Goal: Transaction & Acquisition: Purchase product/service

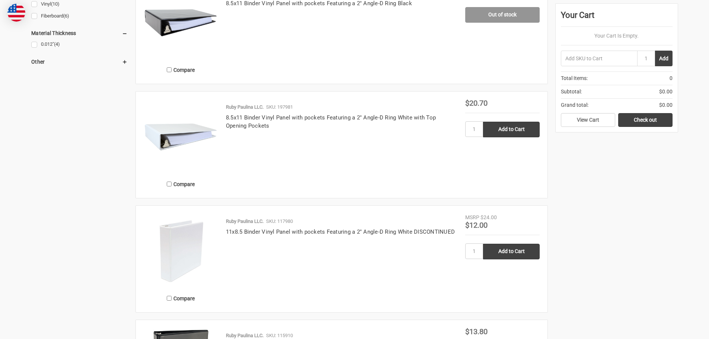
scroll to position [529, 0]
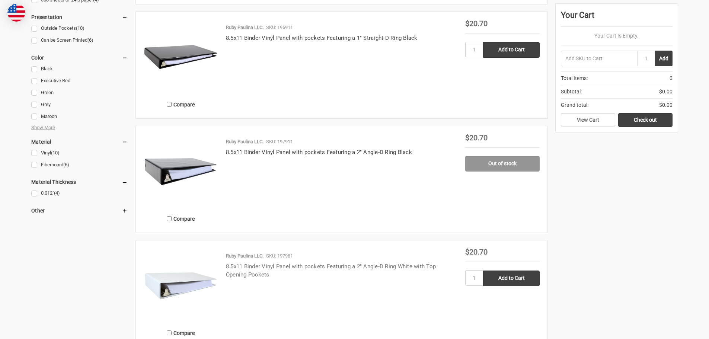
click at [398, 267] on link "8.5x11 Binder Vinyl Panel with pockets Featuring a 2" Angle-D Ring White with T…" at bounding box center [331, 270] width 210 height 15
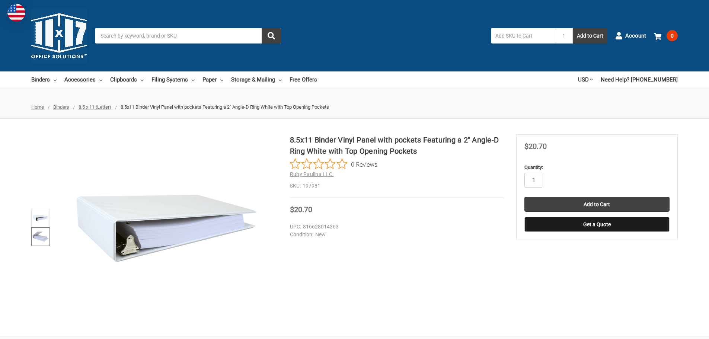
click at [41, 237] on img at bounding box center [40, 236] width 16 height 16
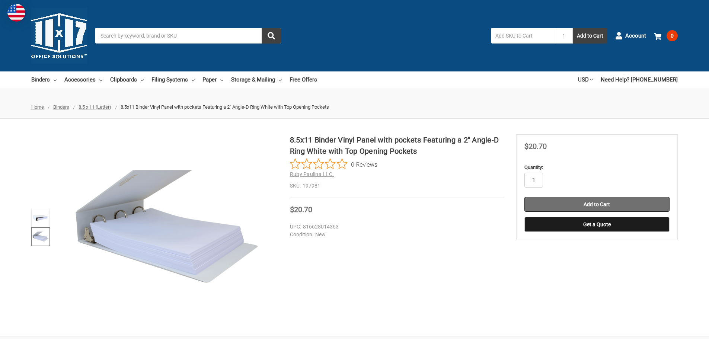
click at [586, 205] on input "Add to Cart" at bounding box center [596, 204] width 145 height 15
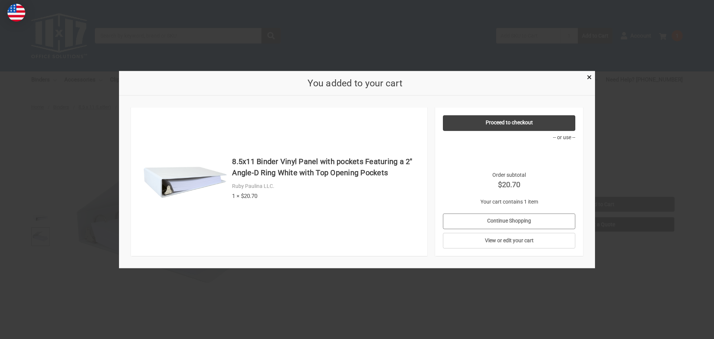
click at [536, 213] on link "Continue Shopping" at bounding box center [509, 221] width 133 height 16
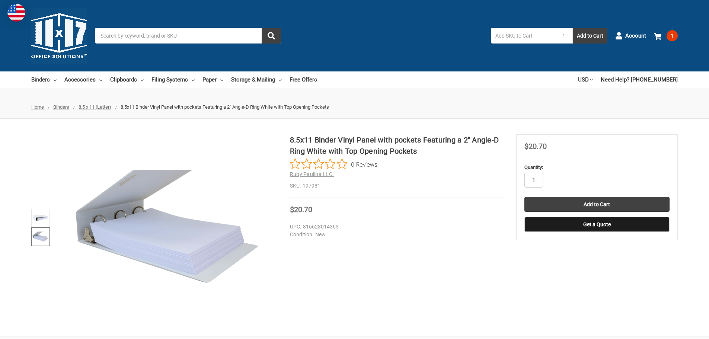
click at [102, 109] on span "8.5 x 11 (Letter)" at bounding box center [94, 107] width 33 height 6
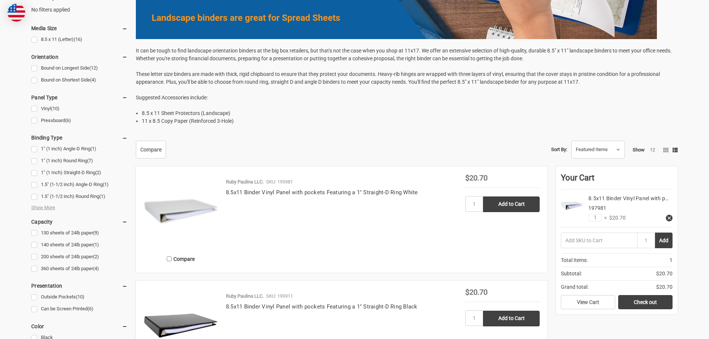
scroll to position [260, 0]
click at [150, 152] on link "Compare" at bounding box center [151, 150] width 30 height 18
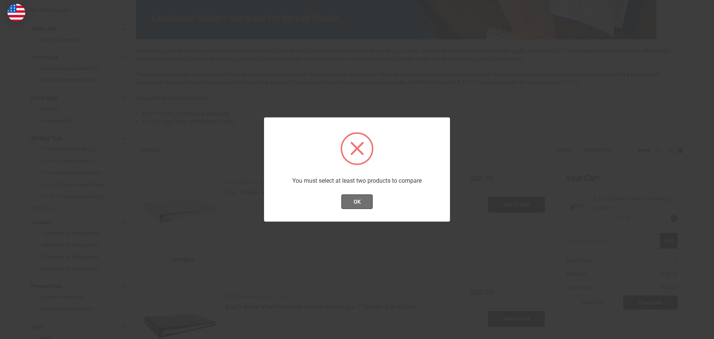
click at [351, 200] on button "OK" at bounding box center [357, 201] width 32 height 15
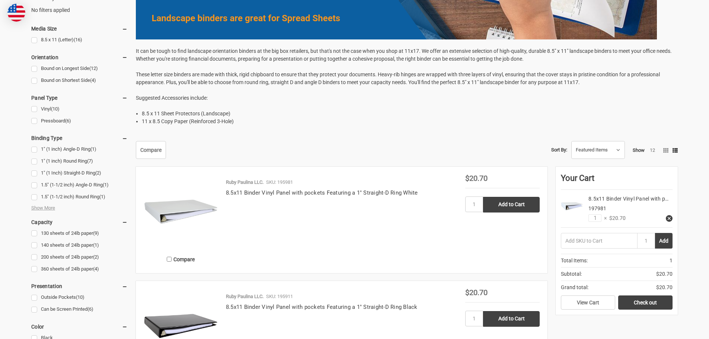
scroll to position [74, 0]
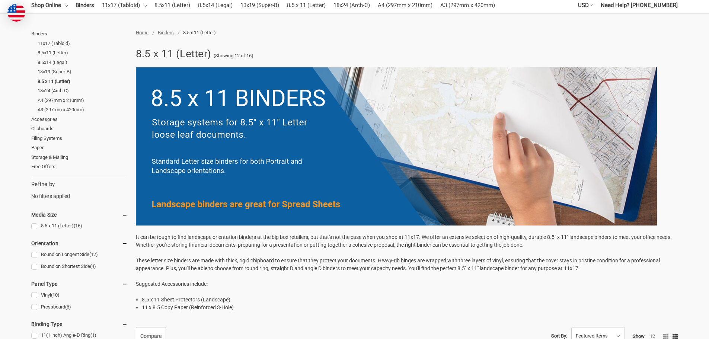
click at [171, 34] on span "Binders" at bounding box center [166, 33] width 16 height 6
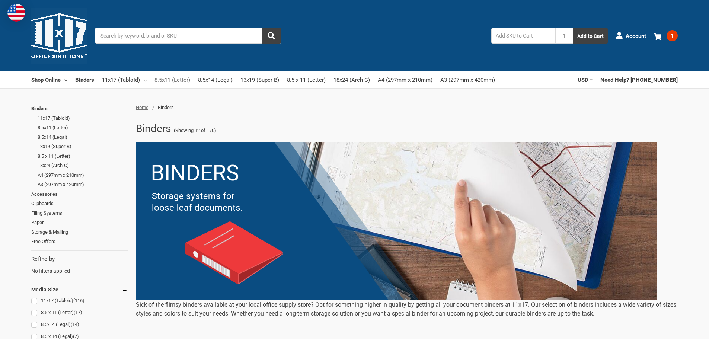
click at [168, 77] on link "8.5x11 (Letter)" at bounding box center [172, 80] width 36 height 16
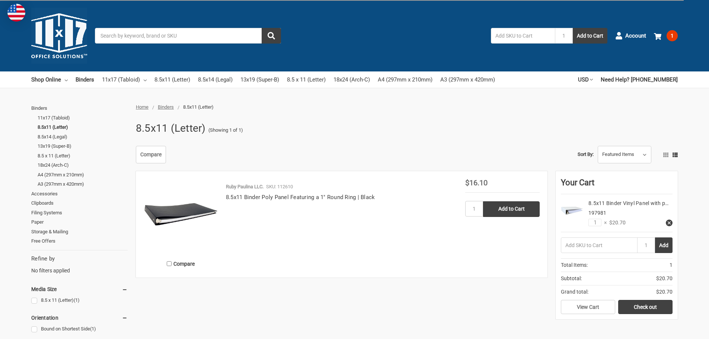
click at [196, 211] on img at bounding box center [181, 216] width 74 height 74
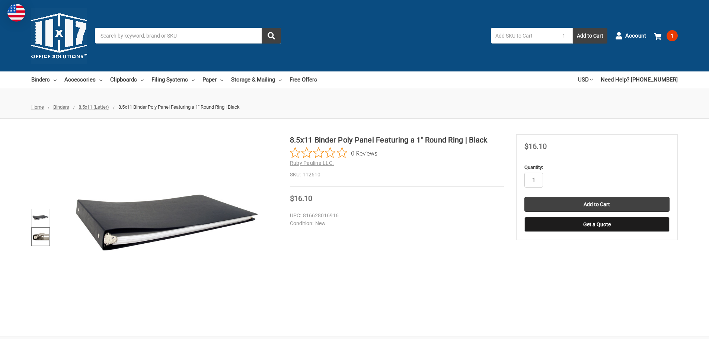
click at [40, 233] on img at bounding box center [40, 236] width 16 height 16
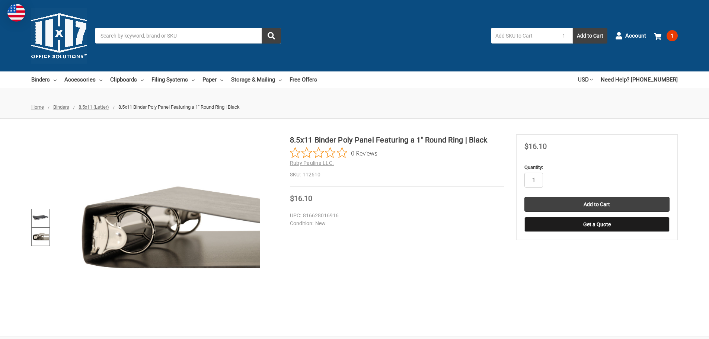
click at [36, 217] on img at bounding box center [40, 218] width 16 height 16
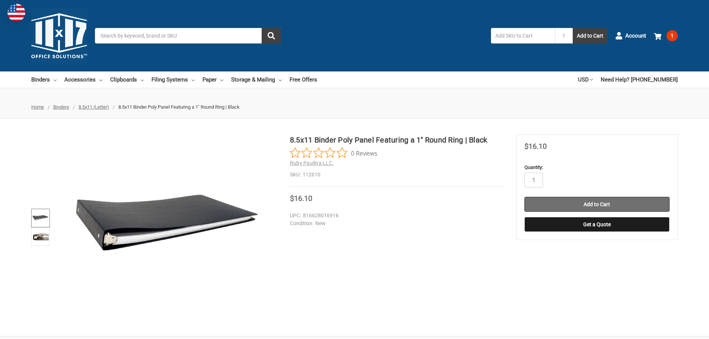
click at [631, 204] on input "Add to Cart" at bounding box center [596, 204] width 145 height 15
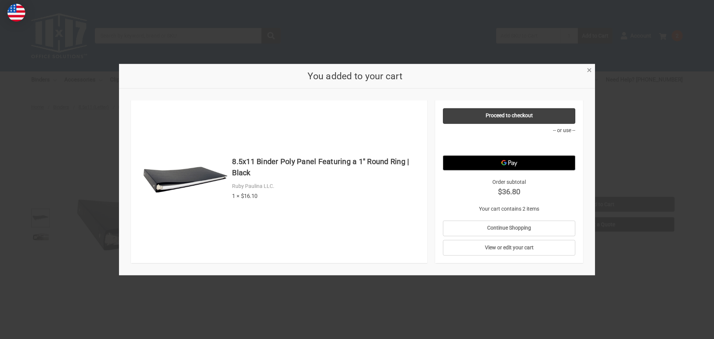
click at [590, 72] on span "×" at bounding box center [589, 70] width 5 height 11
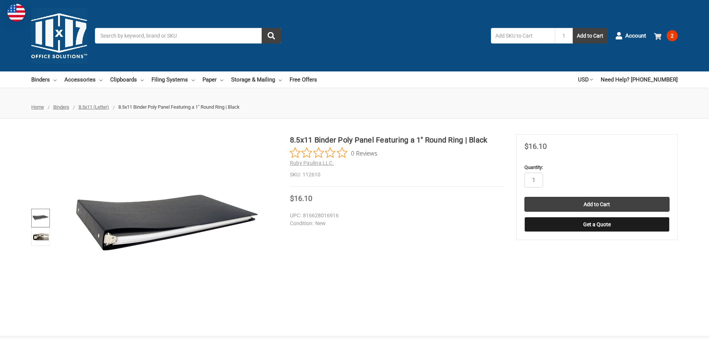
click at [668, 36] on span "2" at bounding box center [671, 35] width 11 height 11
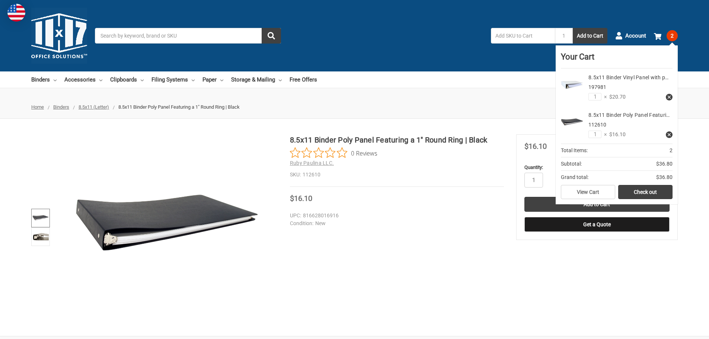
click at [669, 96] on icon at bounding box center [668, 96] width 5 height 5
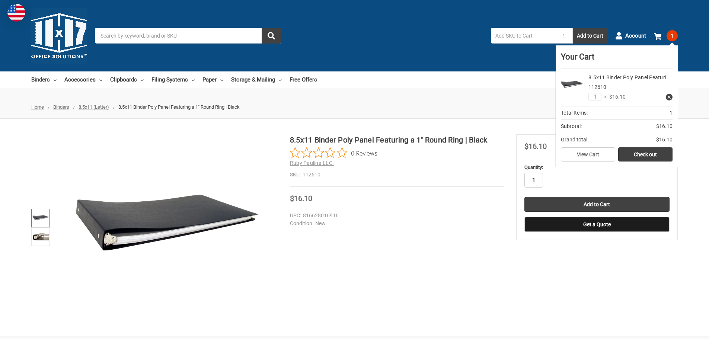
click at [540, 181] on input "1" at bounding box center [533, 180] width 19 height 15
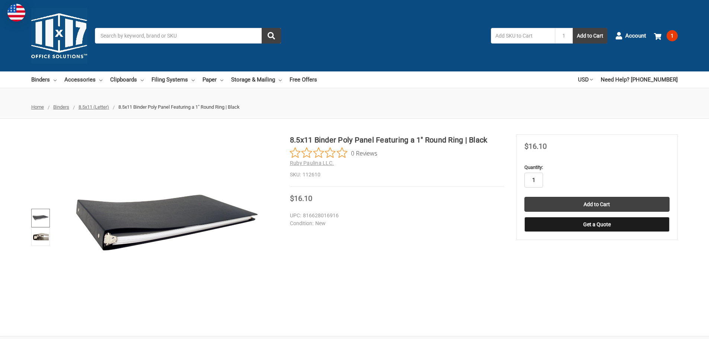
type input "2"
click at [566, 208] on input "Add to Cart" at bounding box center [596, 204] width 145 height 15
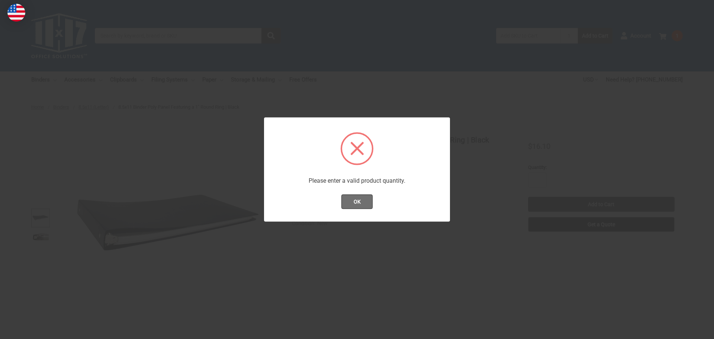
click at [356, 199] on button "OK" at bounding box center [357, 201] width 32 height 15
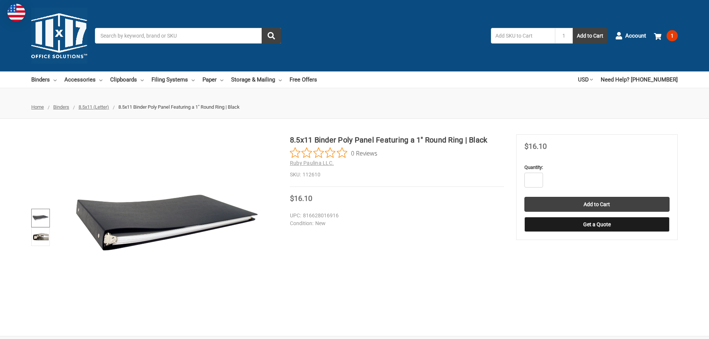
click at [534, 183] on input "Quantity:" at bounding box center [533, 180] width 19 height 15
type input "1"
click at [581, 198] on input "Add to Cart" at bounding box center [596, 204] width 145 height 15
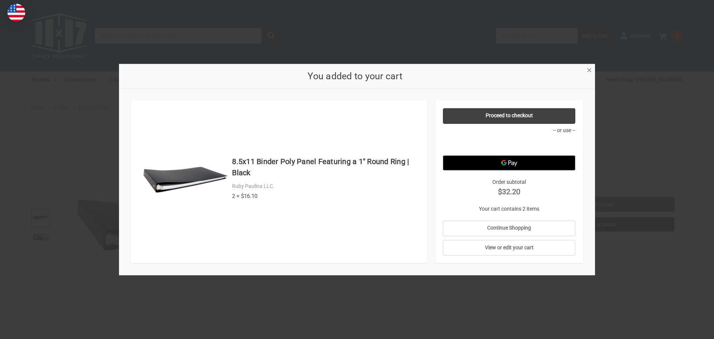
click at [588, 71] on span "×" at bounding box center [589, 70] width 5 height 11
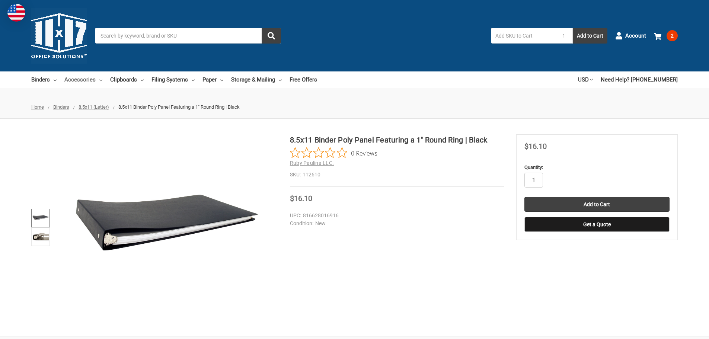
click at [100, 79] on icon at bounding box center [100, 80] width 3 height 3
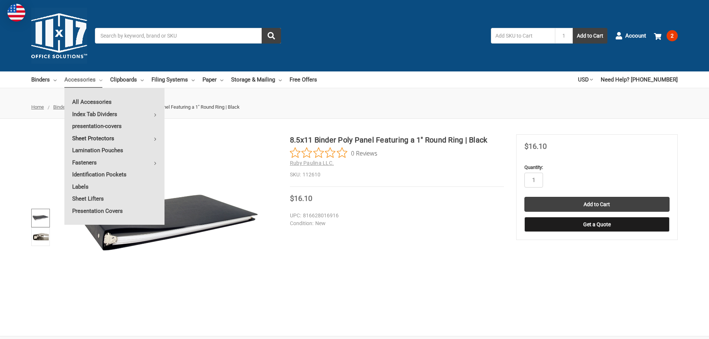
click at [106, 137] on link "Sheet Protectors" at bounding box center [114, 138] width 100 height 12
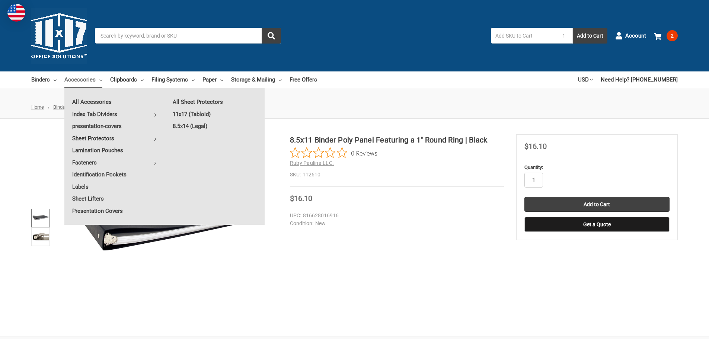
click at [97, 140] on link "Sheet Protectors" at bounding box center [114, 138] width 100 height 12
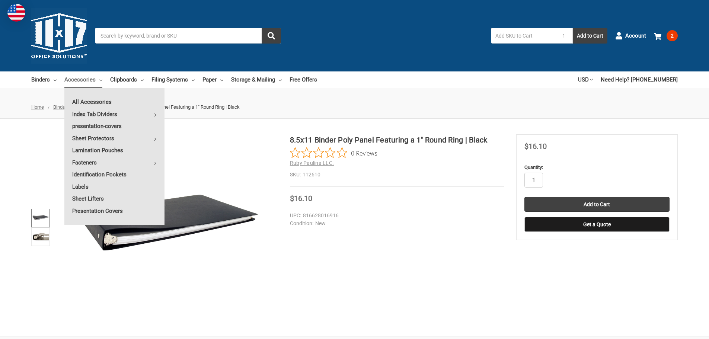
click at [171, 40] on input "Search" at bounding box center [188, 36] width 186 height 16
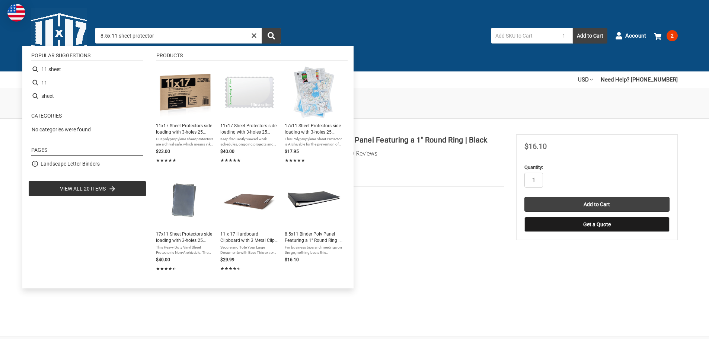
type input "8.5x 11 sheet protectors"
